Goal: Register for event/course: Register for event/course

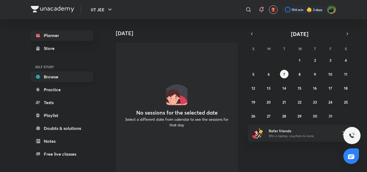
click at [70, 76] on link "Browse" at bounding box center [62, 76] width 62 height 11
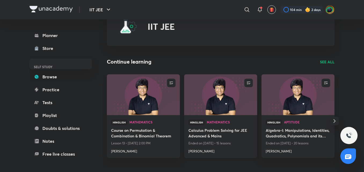
scroll to position [23, 0]
click at [137, 134] on h4 "Course on Permutation & Combination & Binomial Theorem" at bounding box center [143, 134] width 64 height 12
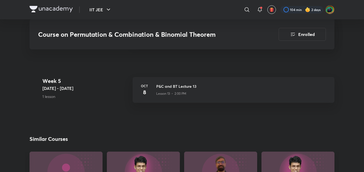
scroll to position [801, 0]
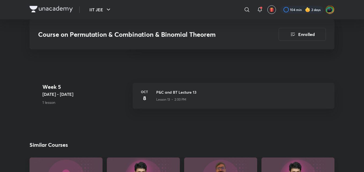
scroll to position [793, 0]
